Goal: Navigation & Orientation: Find specific page/section

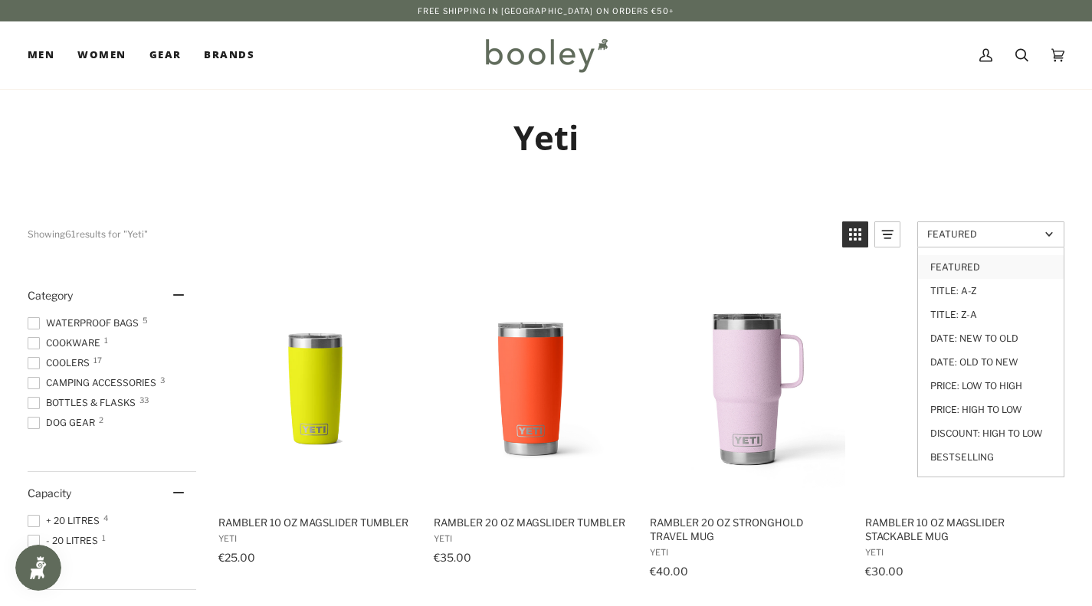
click at [1028, 232] on span "Featured" at bounding box center [984, 233] width 113 height 11
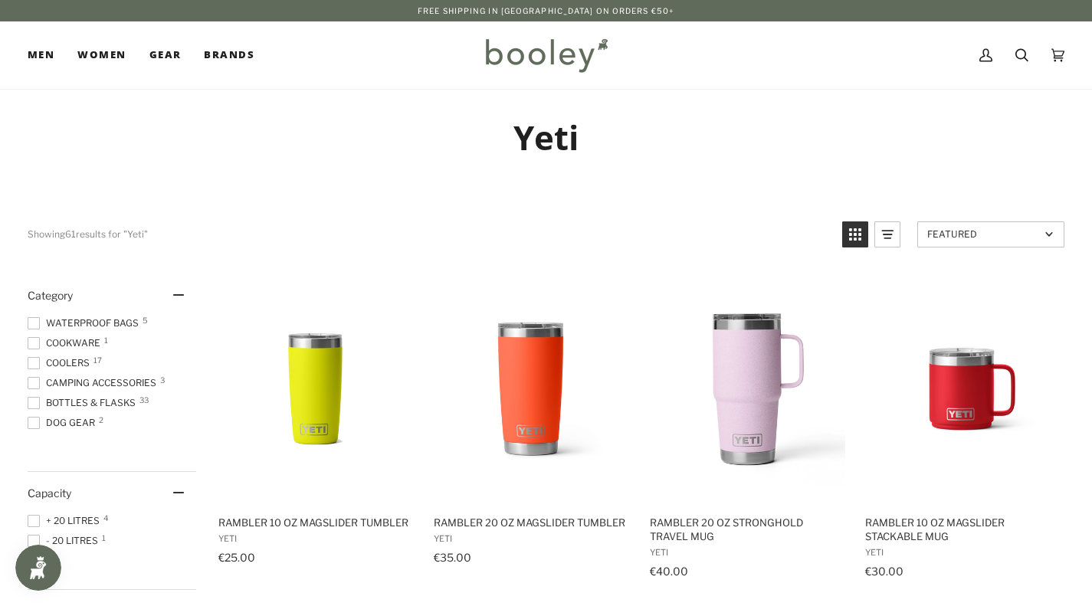
click at [1028, 232] on span "Featured" at bounding box center [984, 233] width 113 height 11
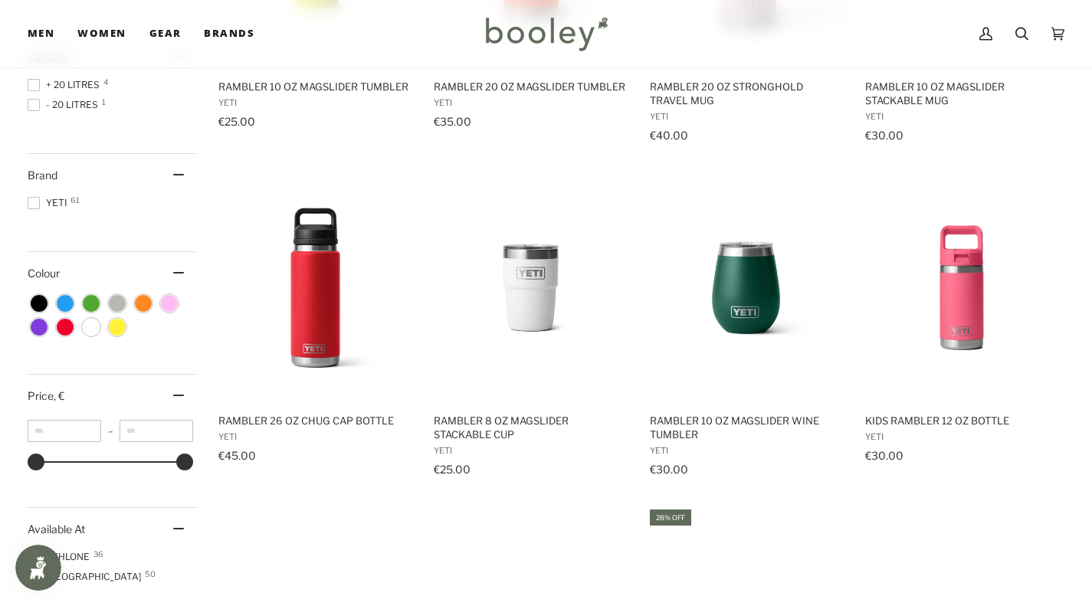
scroll to position [527, 0]
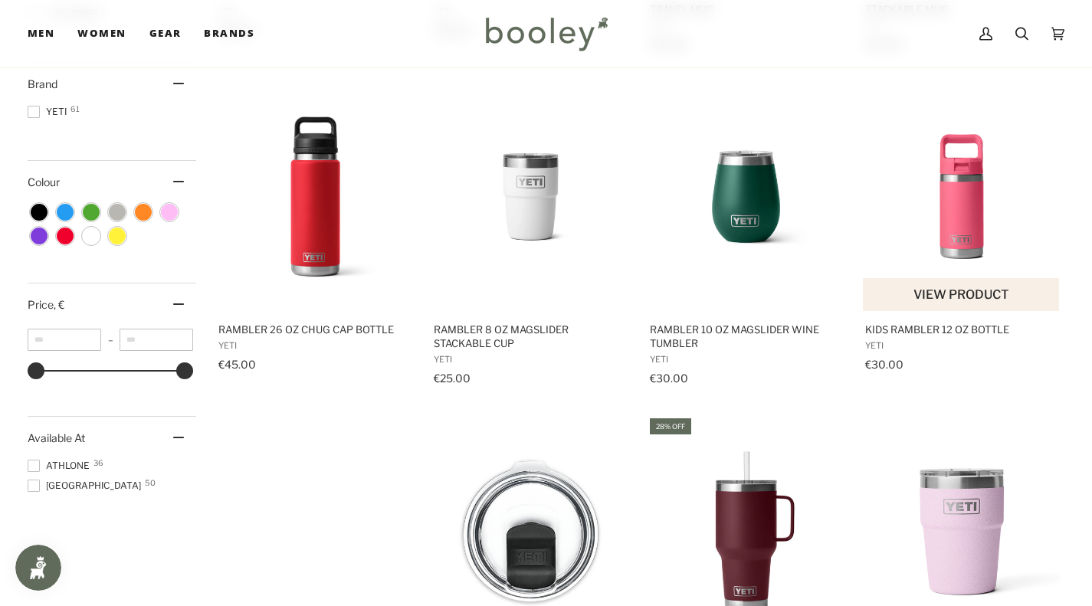
drag, startPoint x: 921, startPoint y: 137, endPoint x: 1014, endPoint y: 333, distance: 216.7
click at [1014, 333] on main "Yeti Showing 61 results Showing 61 results for "Yeti" Products 61 Featured Feat…" at bounding box center [546, 525] width 1092 height 1926
click at [1014, 333] on span "Kids Rambler 12 oz Bottle" at bounding box center [962, 330] width 194 height 14
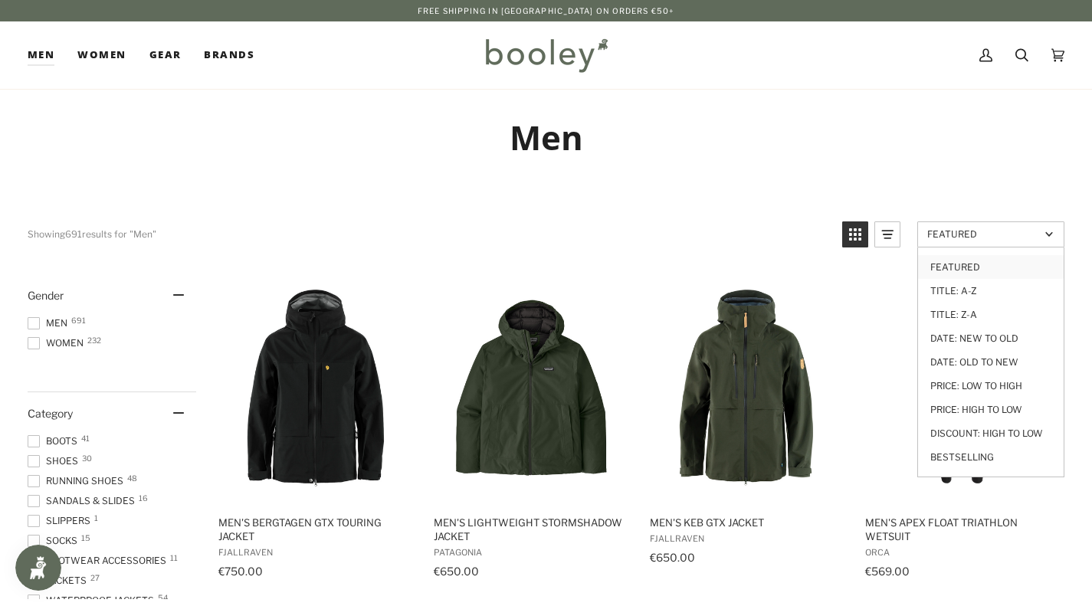
click at [1028, 234] on span "Featured" at bounding box center [984, 233] width 113 height 11
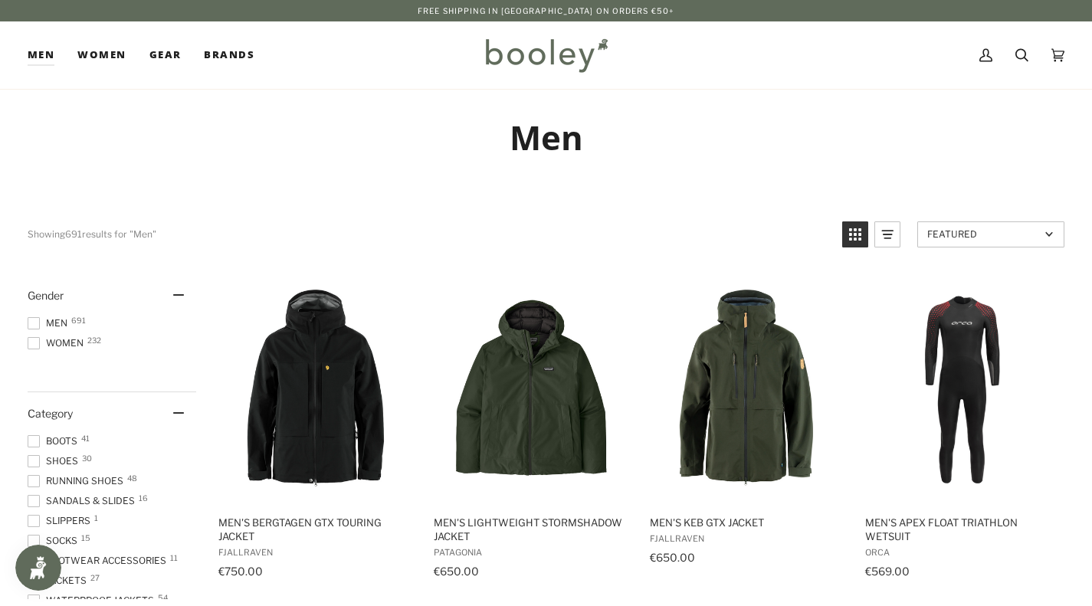
click at [1028, 234] on span "Featured" at bounding box center [984, 233] width 113 height 11
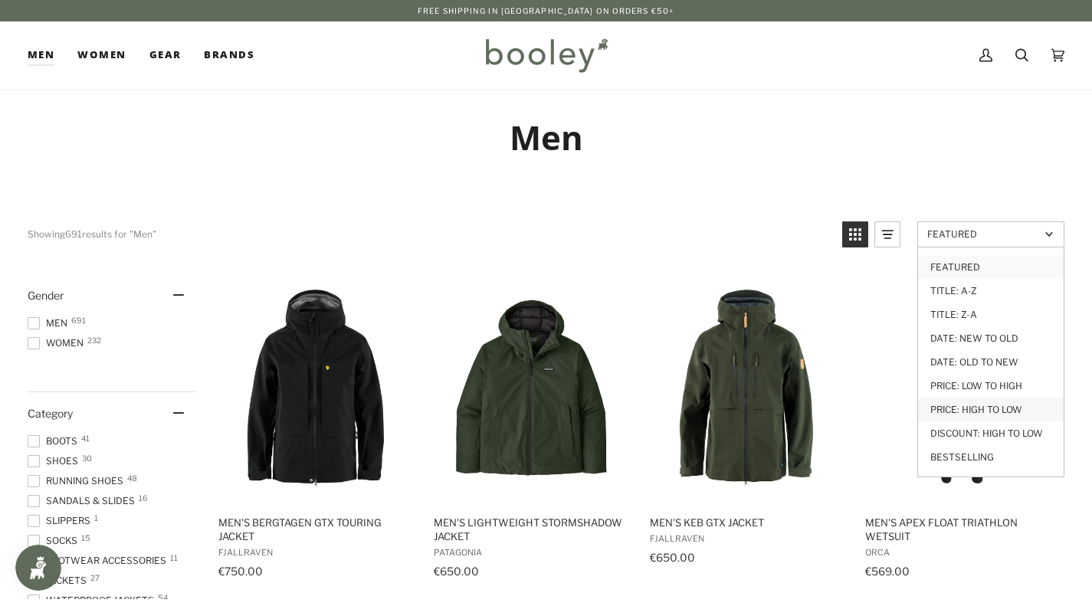
click at [1016, 409] on link "Price: High to Low" at bounding box center [991, 410] width 146 height 24
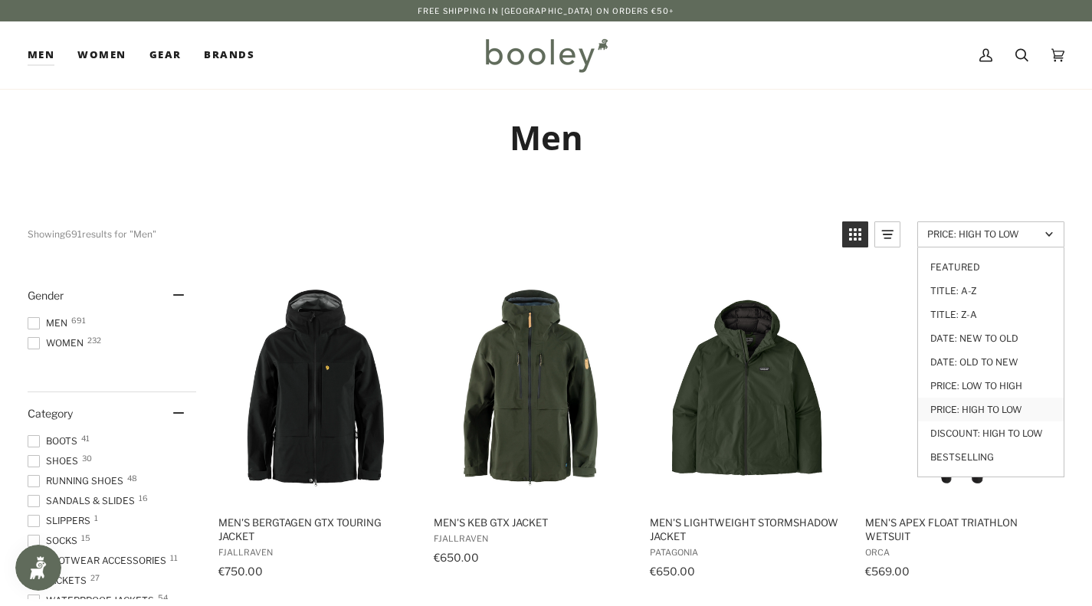
click at [1026, 238] on span "Price: High to Low" at bounding box center [984, 233] width 113 height 11
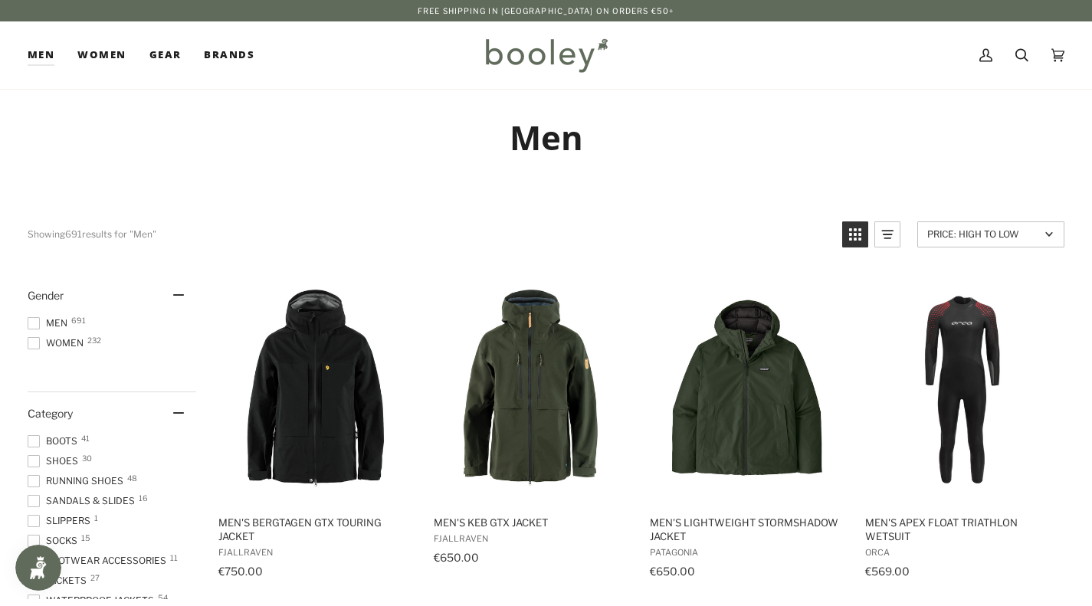
click at [1026, 238] on span "Price: High to Low" at bounding box center [984, 233] width 113 height 11
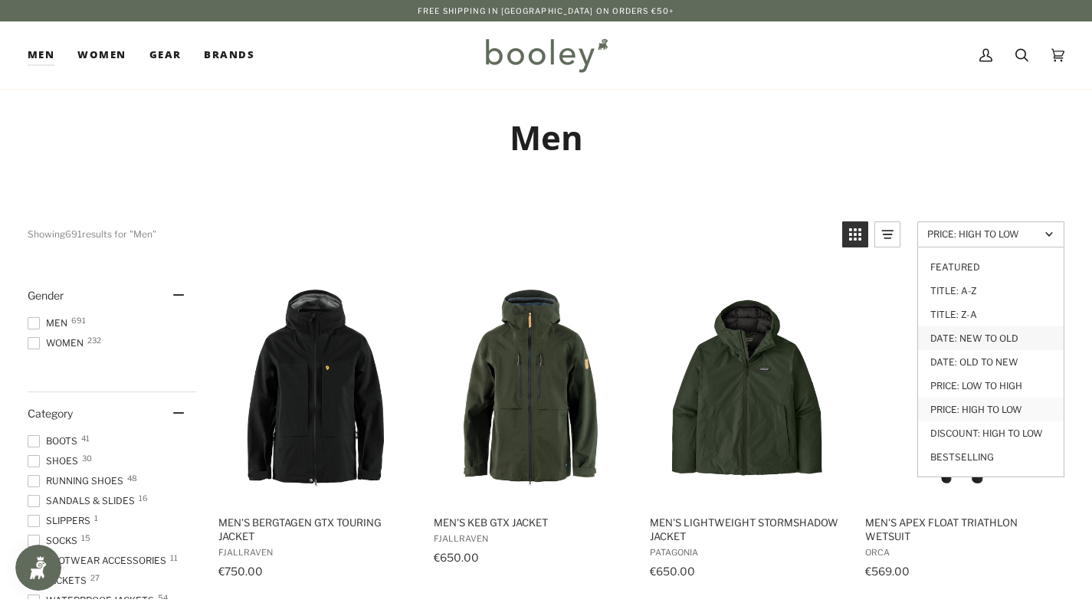
click at [1024, 341] on link "Date: New to Old" at bounding box center [991, 339] width 146 height 24
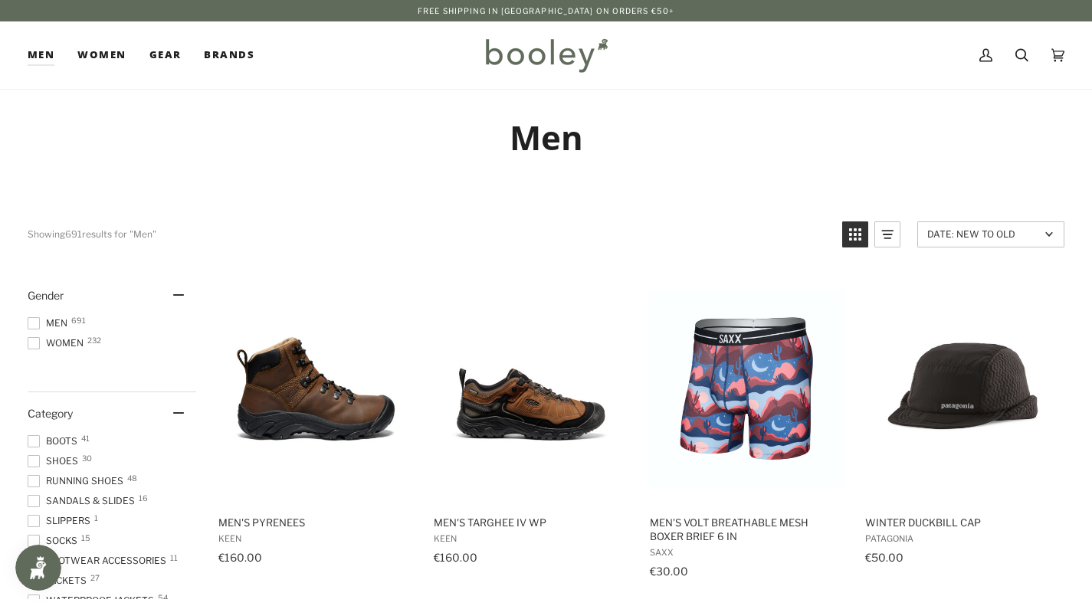
click at [1039, 141] on h1 "Men" at bounding box center [546, 138] width 1037 height 42
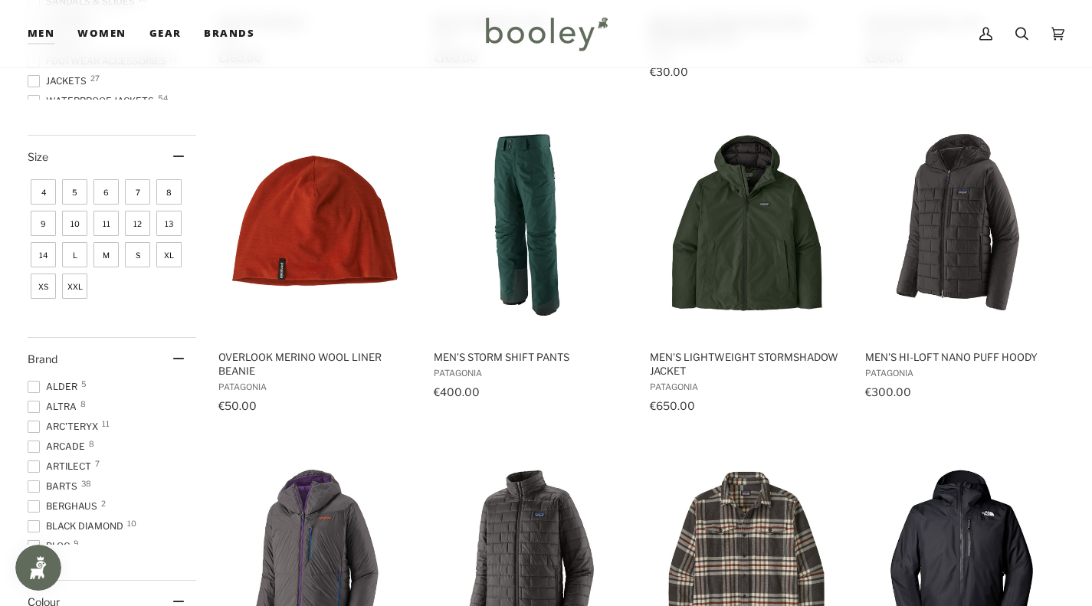
scroll to position [144, 0]
click at [79, 438] on span "Columbia 83" at bounding box center [63, 442] width 71 height 14
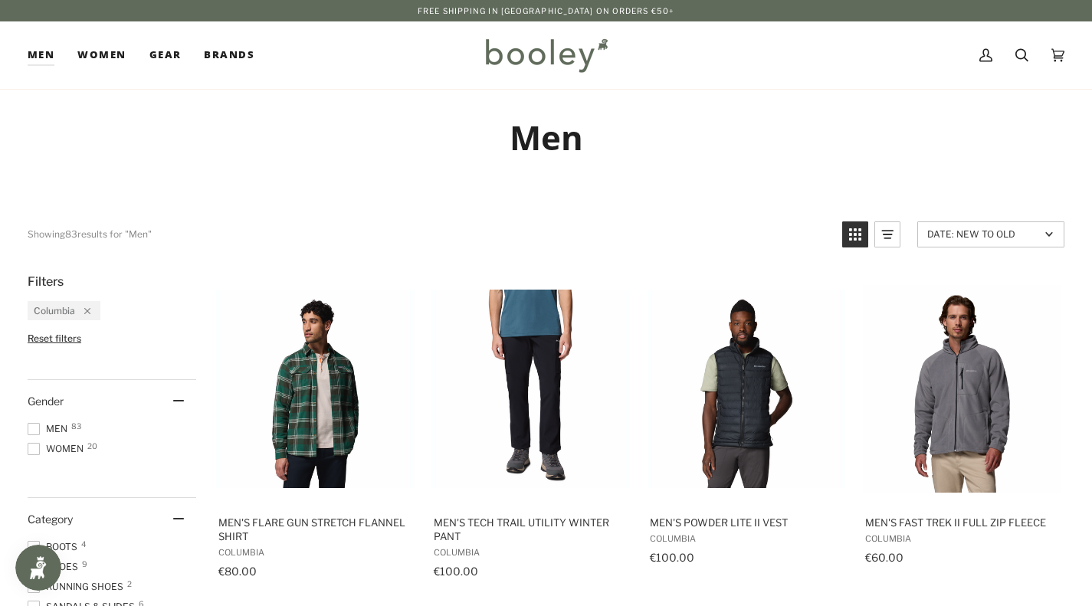
click at [1010, 180] on div "Men" at bounding box center [546, 137] width 1092 height 96
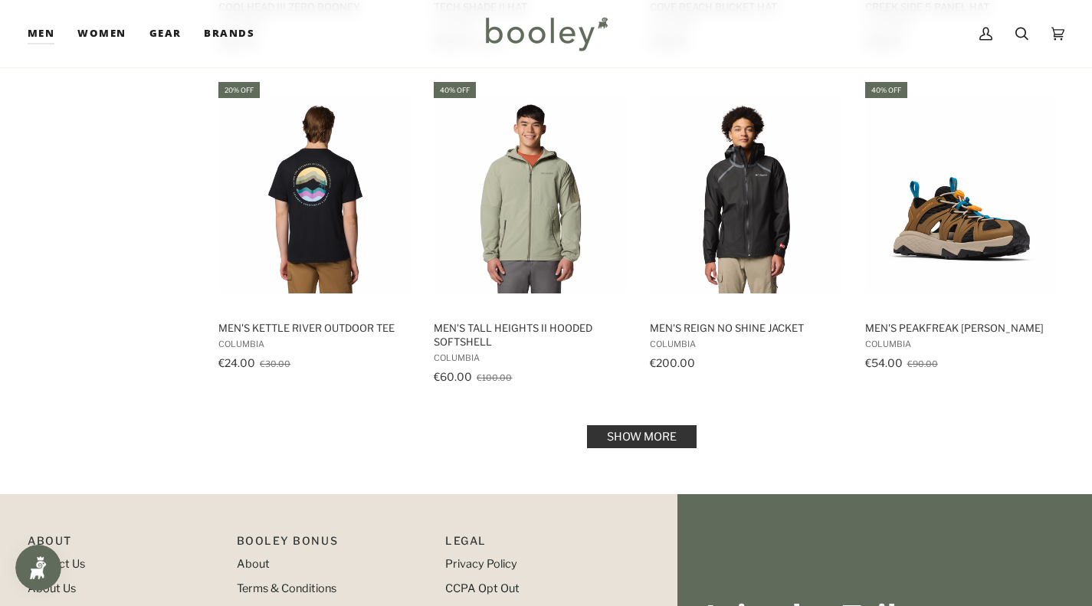
scroll to position [1564, 0]
